Goal: Navigation & Orientation: Find specific page/section

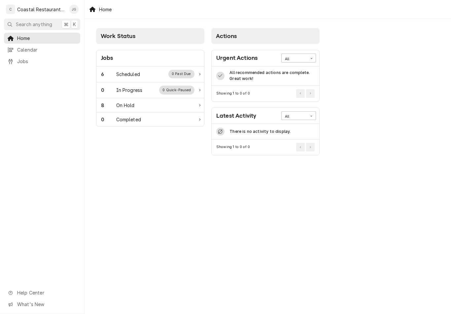
click at [130, 76] on div "Scheduled" at bounding box center [128, 74] width 24 height 7
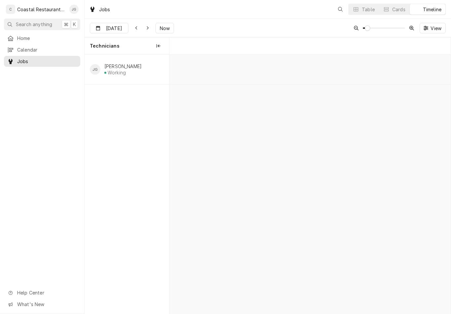
scroll to position [0, 5579]
click at [167, 32] on button "Now" at bounding box center [165, 28] width 18 height 11
type input "[DATE]"
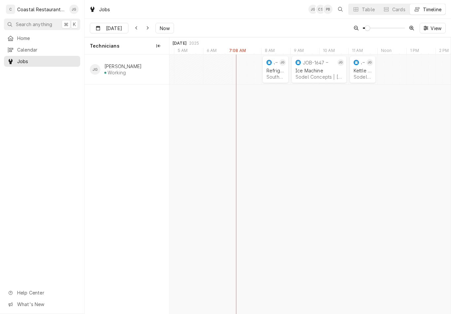
scroll to position [0, 0]
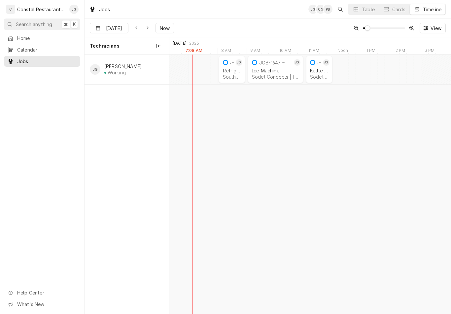
click at [231, 72] on div "Refrigeration" at bounding box center [232, 71] width 18 height 6
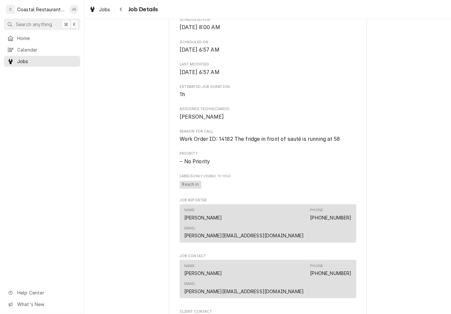
scroll to position [214, 0]
click at [32, 39] on span "Home" at bounding box center [47, 38] width 60 height 7
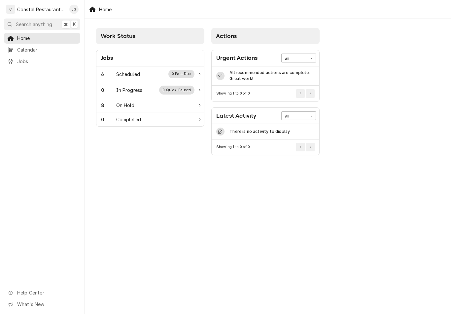
click at [145, 76] on div "6 Scheduled 0 Past Due" at bounding box center [147, 74] width 93 height 9
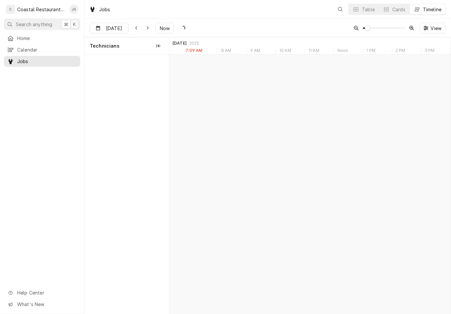
scroll to position [0, 5575]
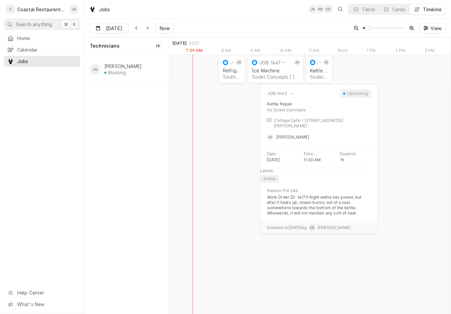
click at [317, 66] on div "Kettle Repair Sodel Concepts | Bethany Beach, 19930" at bounding box center [319, 73] width 21 height 15
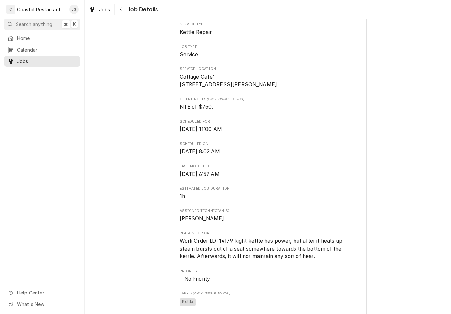
scroll to position [113, 0]
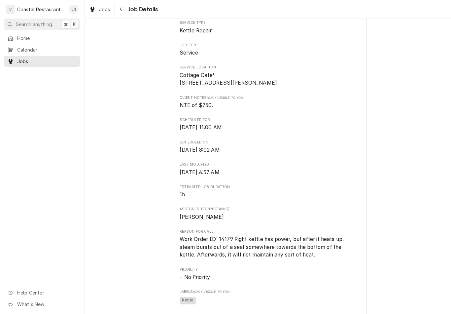
click at [27, 39] on span "Home" at bounding box center [47, 38] width 60 height 7
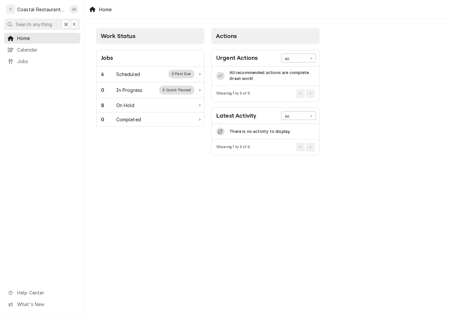
click at [132, 73] on div "Scheduled" at bounding box center [128, 74] width 24 height 7
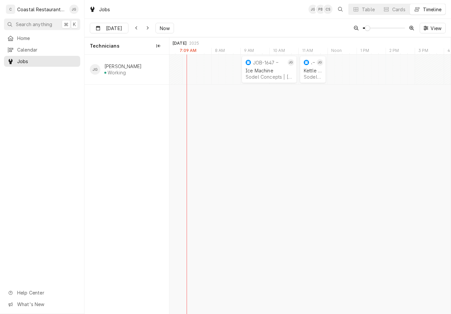
scroll to position [0, 5582]
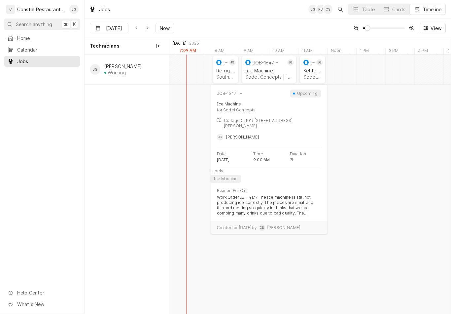
click at [264, 68] on div "Ice Machine" at bounding box center [268, 71] width 47 height 6
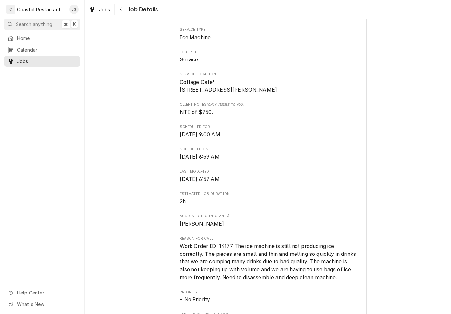
scroll to position [107, 0]
click at [37, 42] on link "Home" at bounding box center [42, 38] width 76 height 11
